Goal: Navigation & Orientation: Find specific page/section

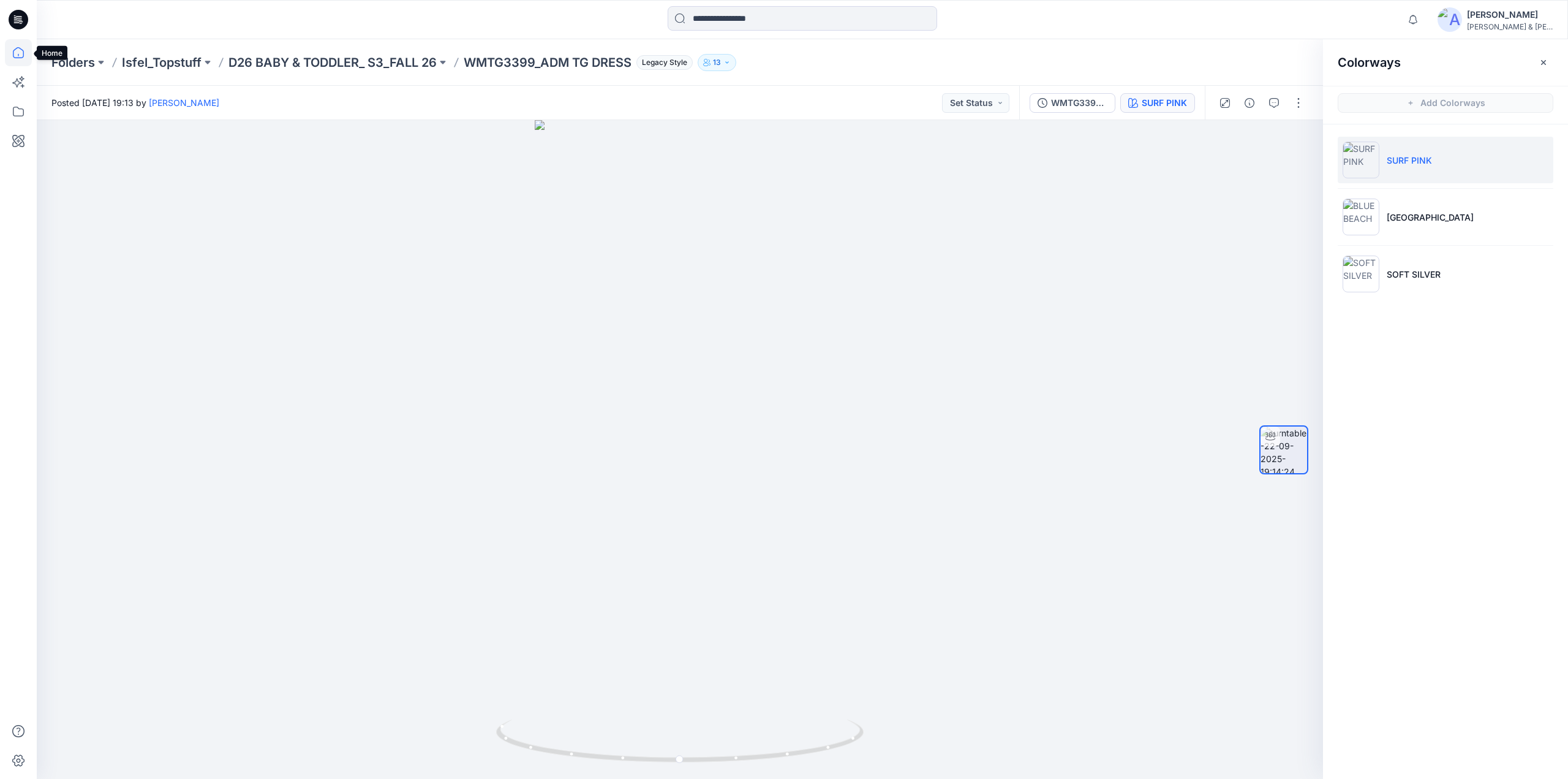
click at [19, 55] on icon at bounding box center [18, 52] width 27 height 27
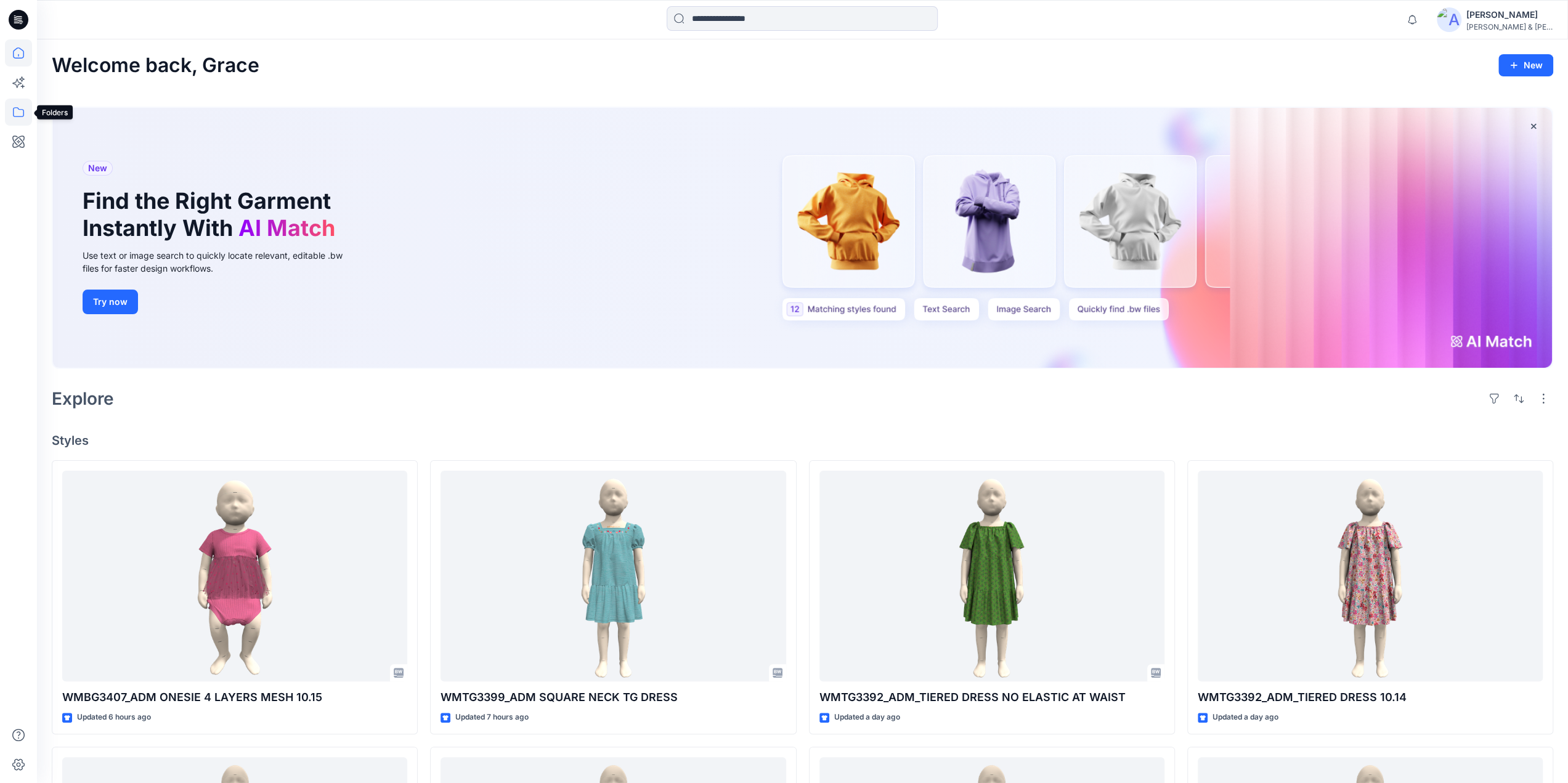
click at [17, 110] on icon at bounding box center [18, 112] width 27 height 27
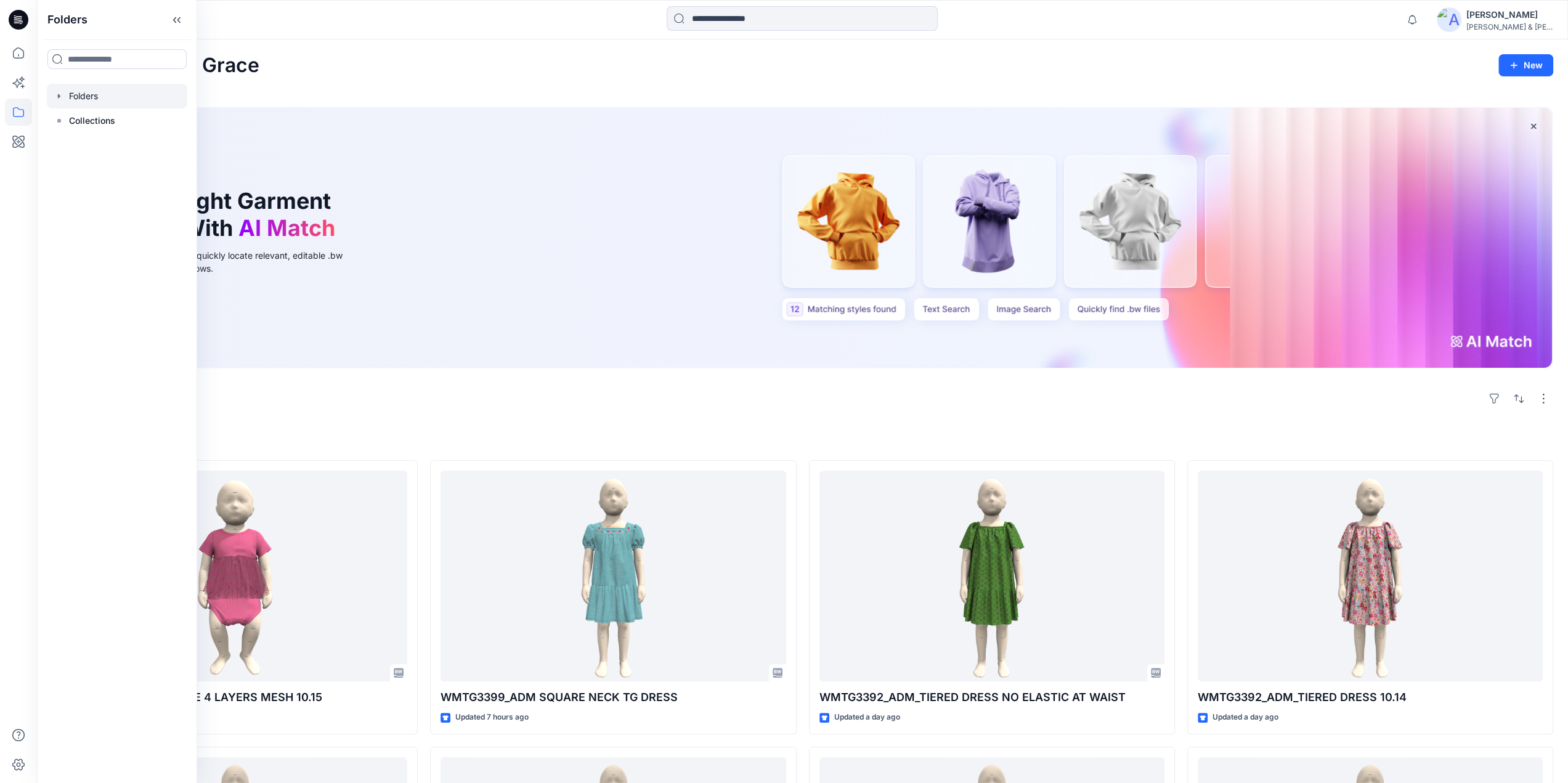
click at [81, 95] on div at bounding box center [116, 96] width 140 height 25
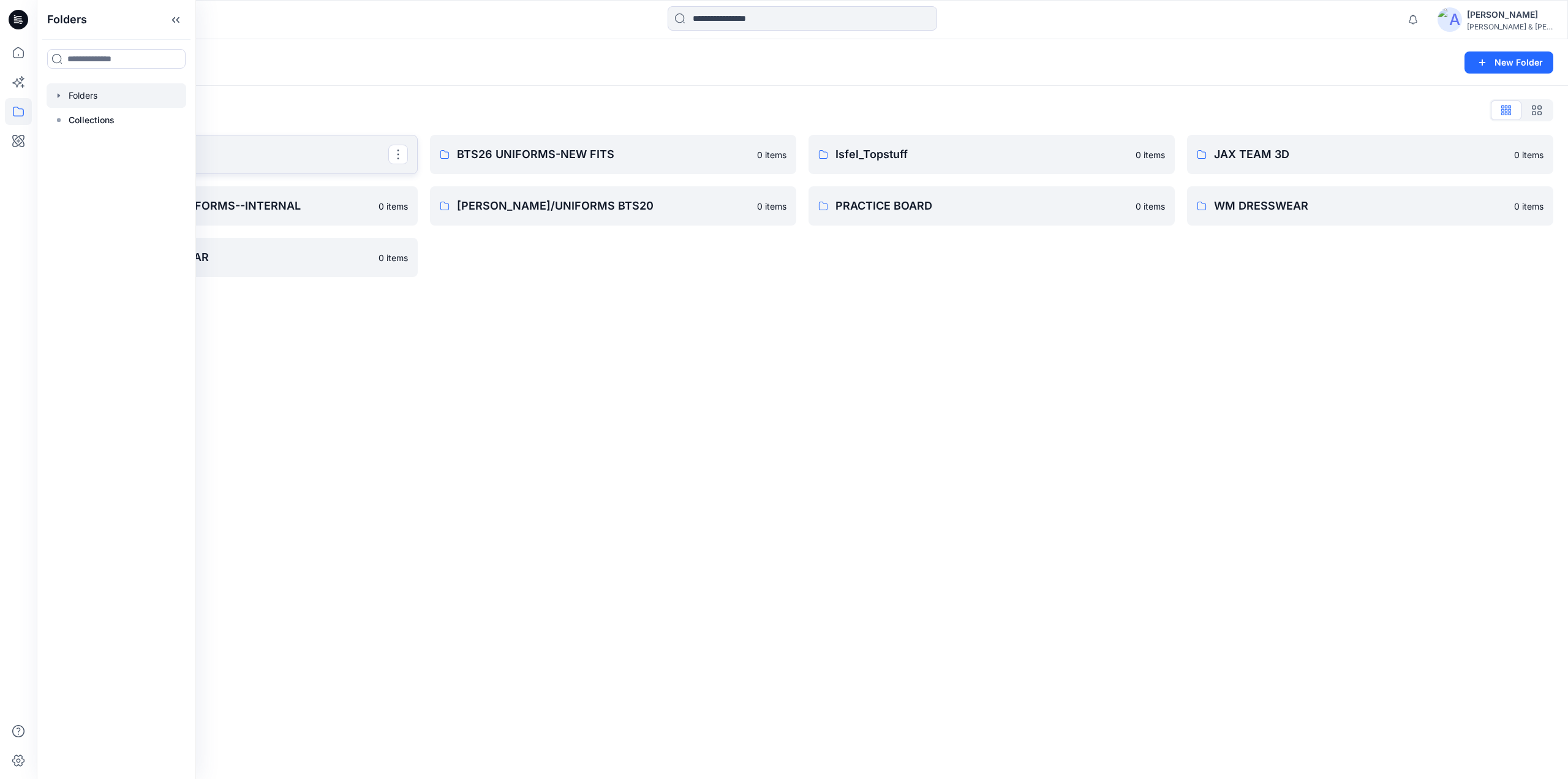
click at [266, 156] on p "BLOCKED FOLDER" at bounding box center [233, 154] width 310 height 17
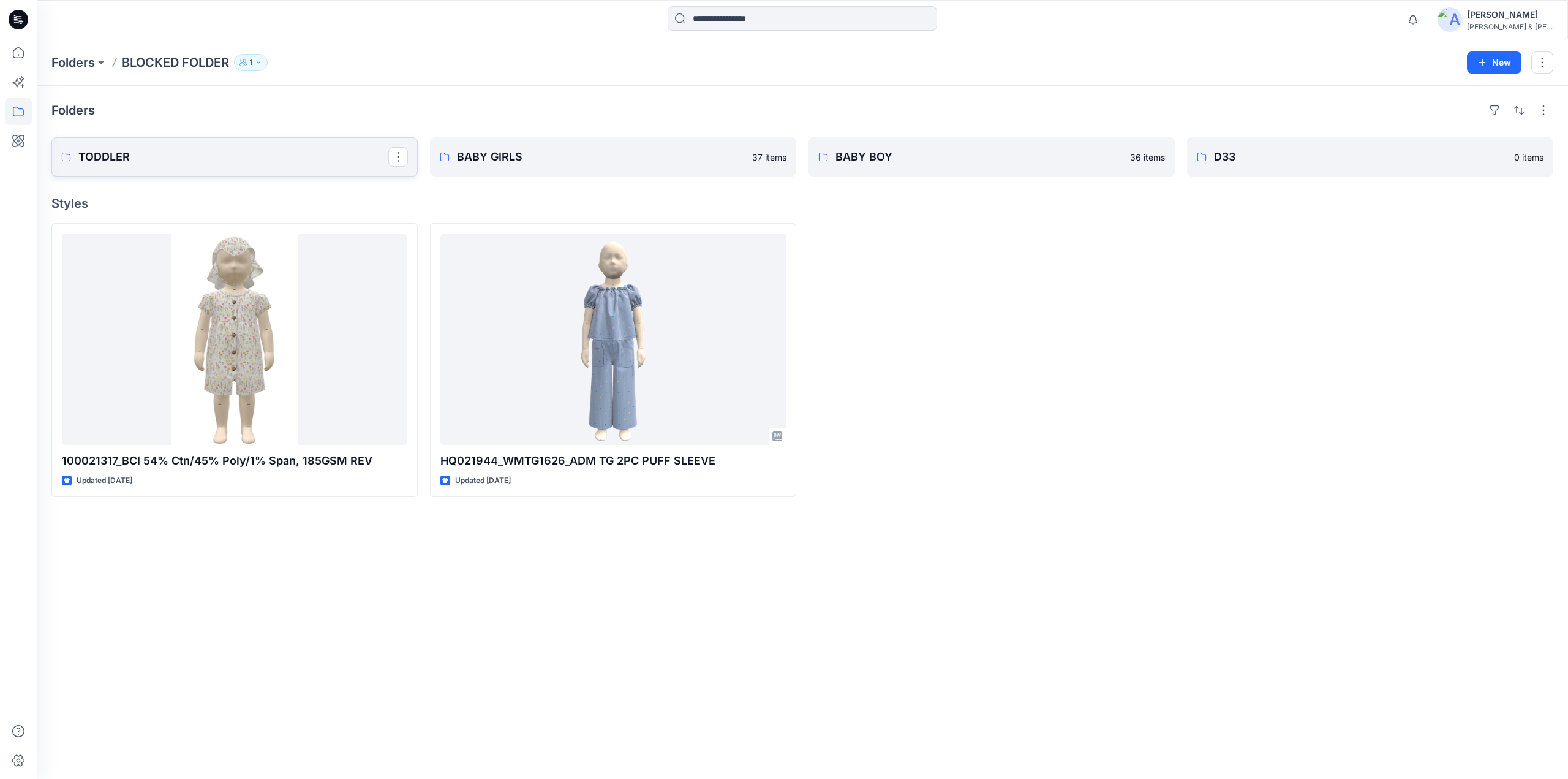
click at [138, 155] on p "TODDLER" at bounding box center [233, 156] width 310 height 17
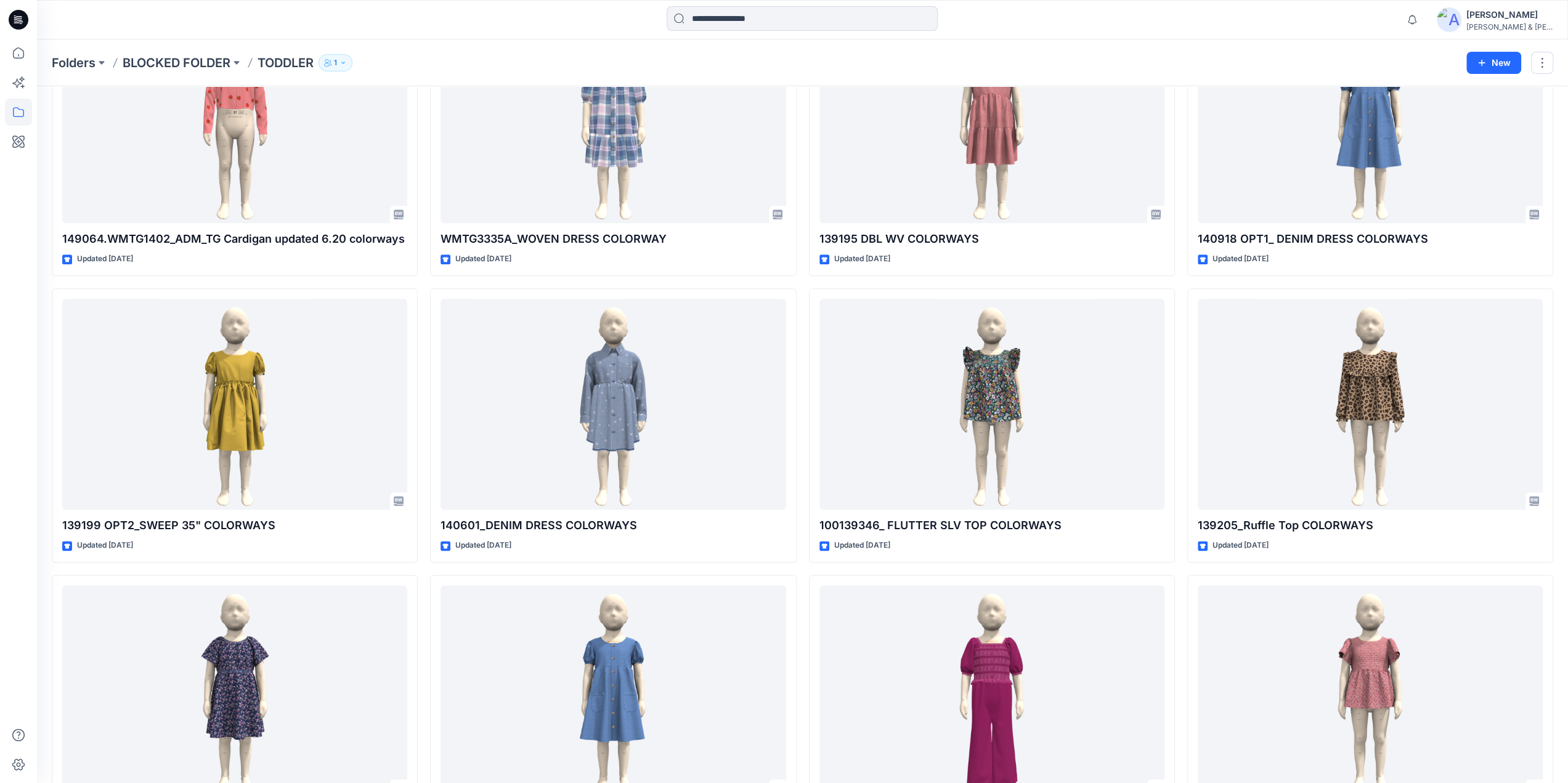
scroll to position [6156, 0]
